Goal: Task Accomplishment & Management: Manage account settings

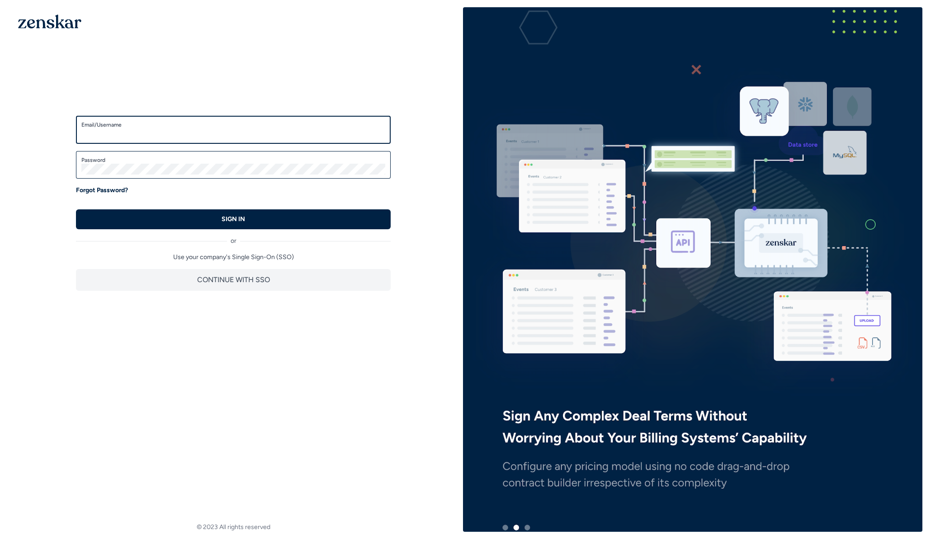
type input "**********"
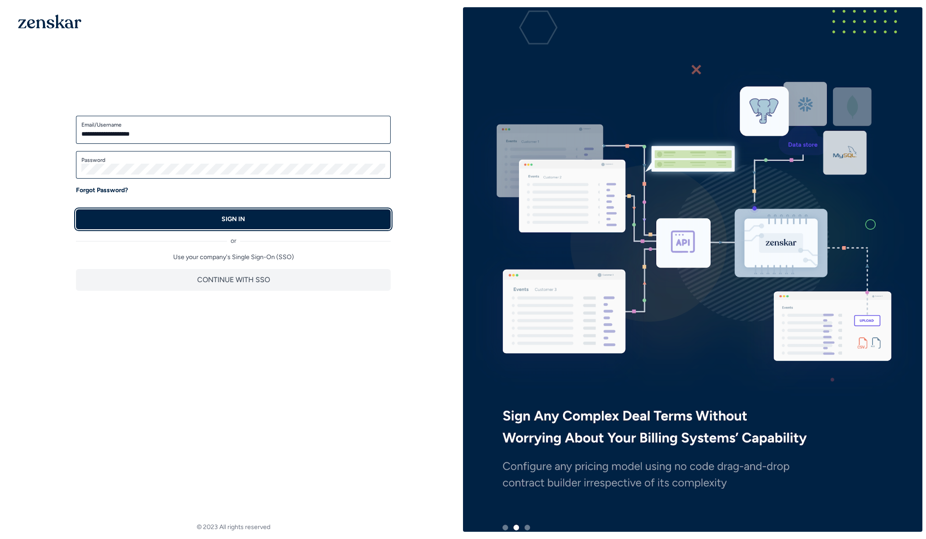
click at [188, 224] on button "SIGN IN" at bounding box center [233, 219] width 315 height 20
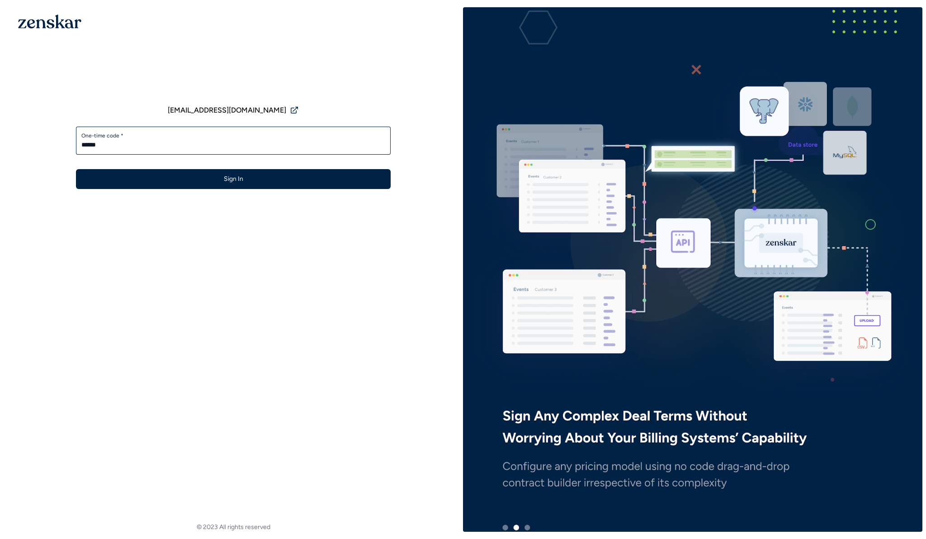
type input "******"
click at [76, 169] on button "Sign In" at bounding box center [233, 179] width 315 height 20
